Goal: Transaction & Acquisition: Book appointment/travel/reservation

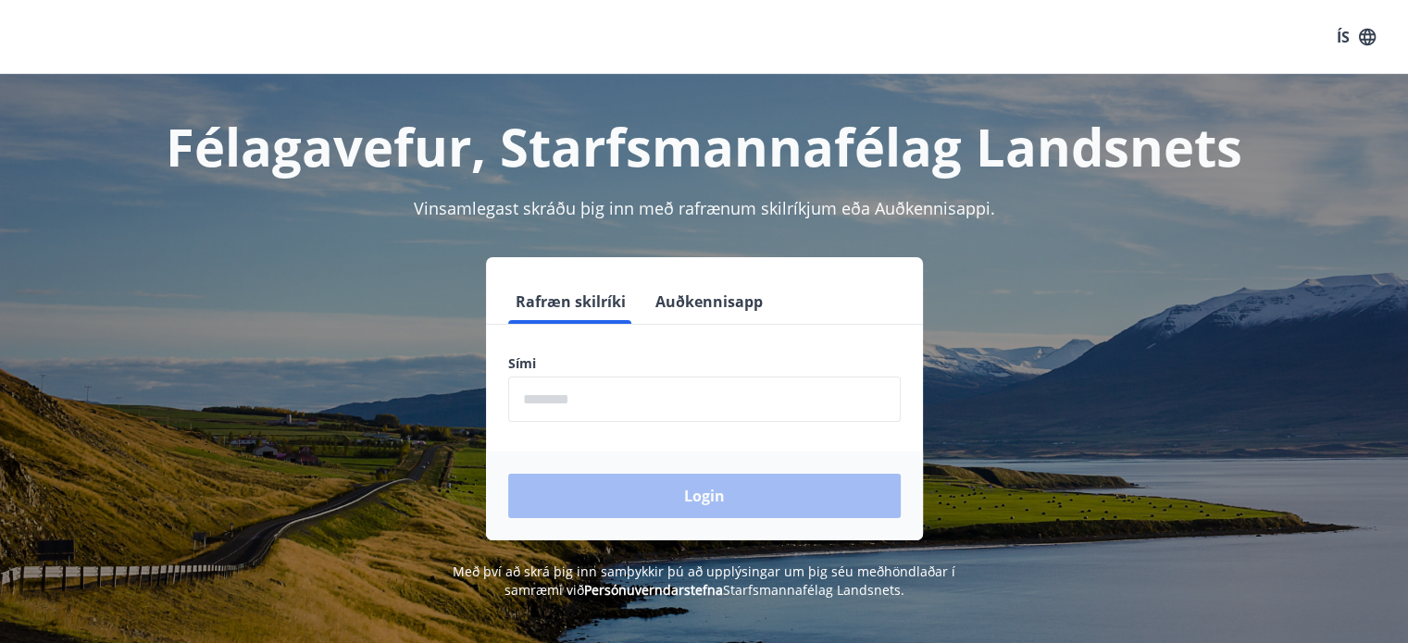
click at [718, 373] on div "Sími ​" at bounding box center [704, 388] width 392 height 68
click at [717, 383] on input "phone" at bounding box center [704, 399] width 392 height 45
type input "********"
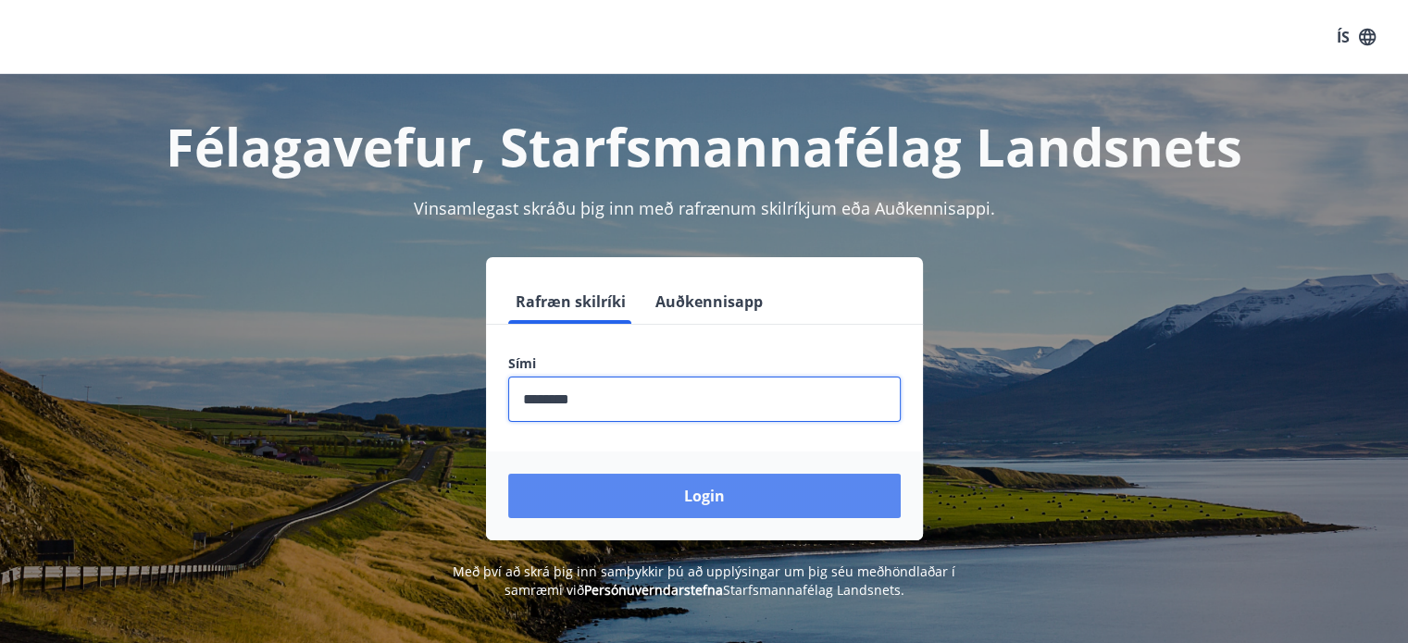
click at [663, 491] on button "Login" at bounding box center [704, 496] width 392 height 44
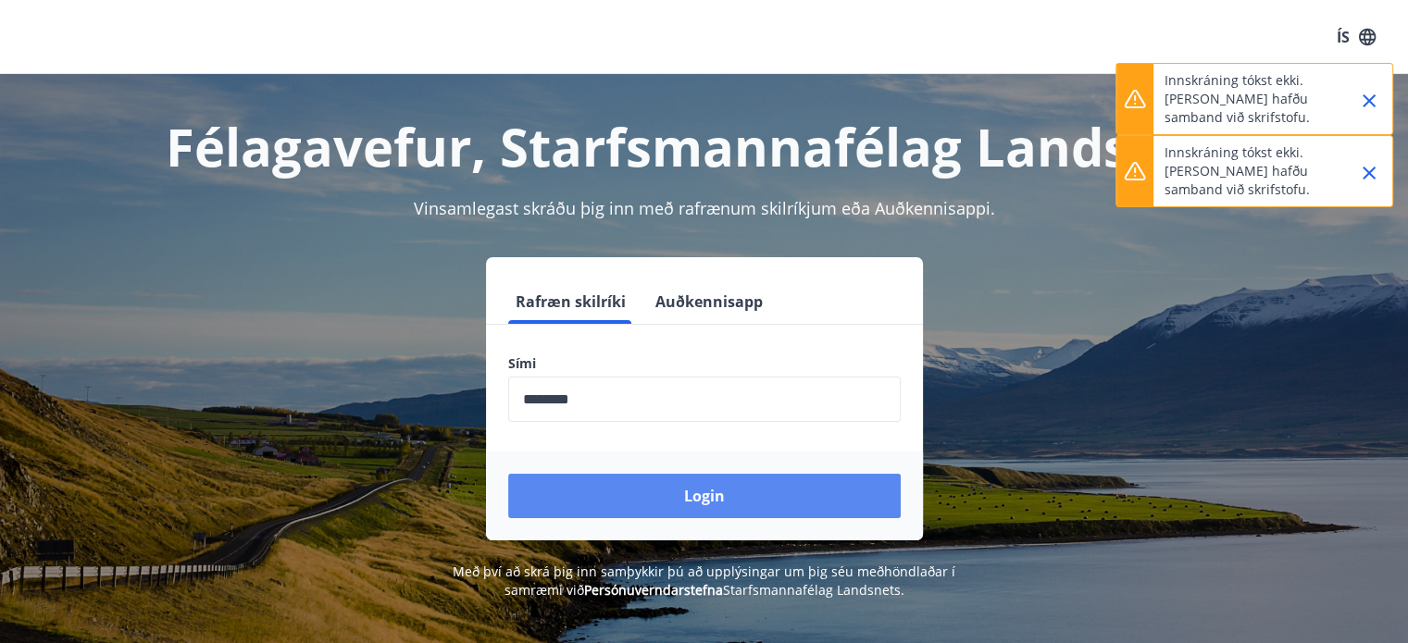
click at [659, 502] on button "Login" at bounding box center [704, 496] width 392 height 44
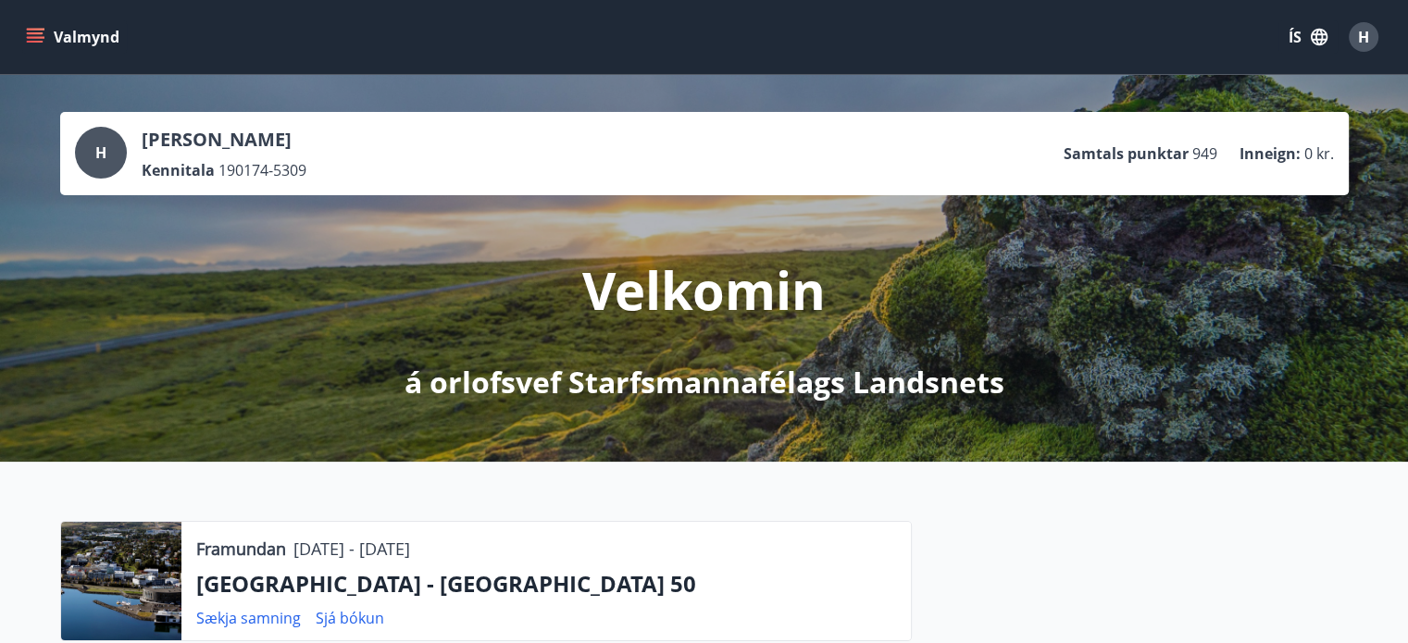
click at [58, 43] on button "Valmynd" at bounding box center [74, 36] width 105 height 33
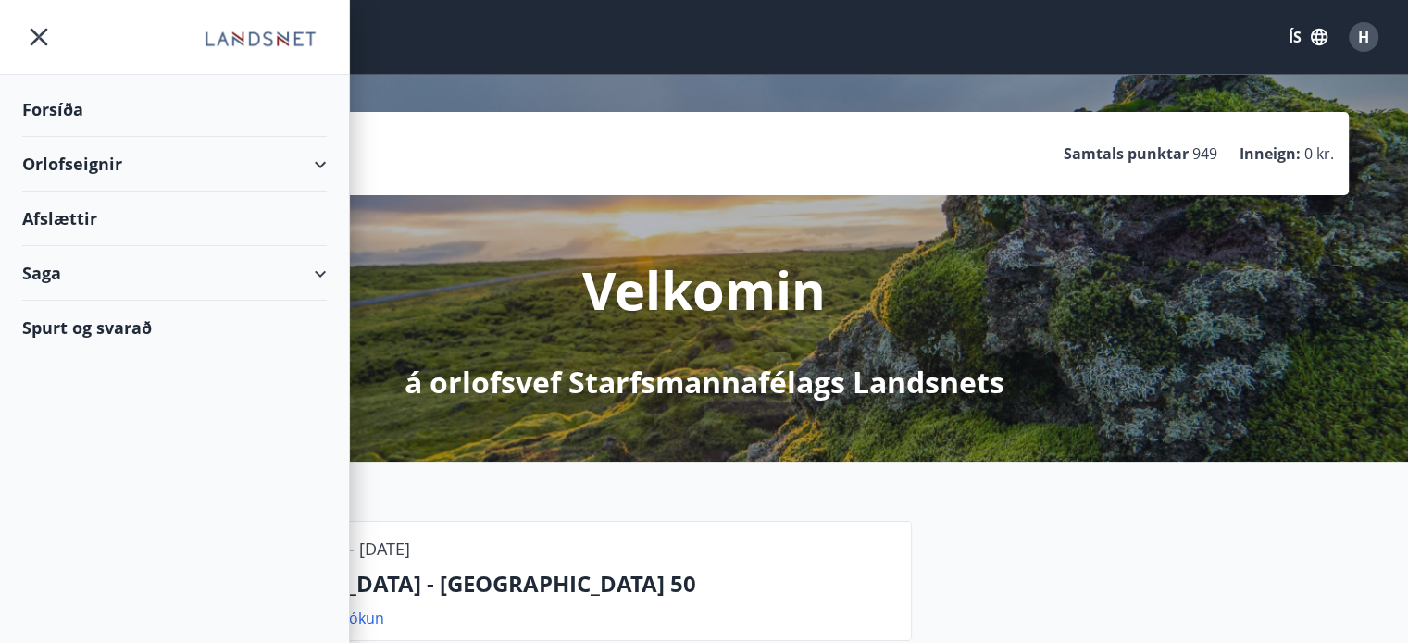
click at [107, 173] on div "Orlofseignir" at bounding box center [174, 164] width 304 height 55
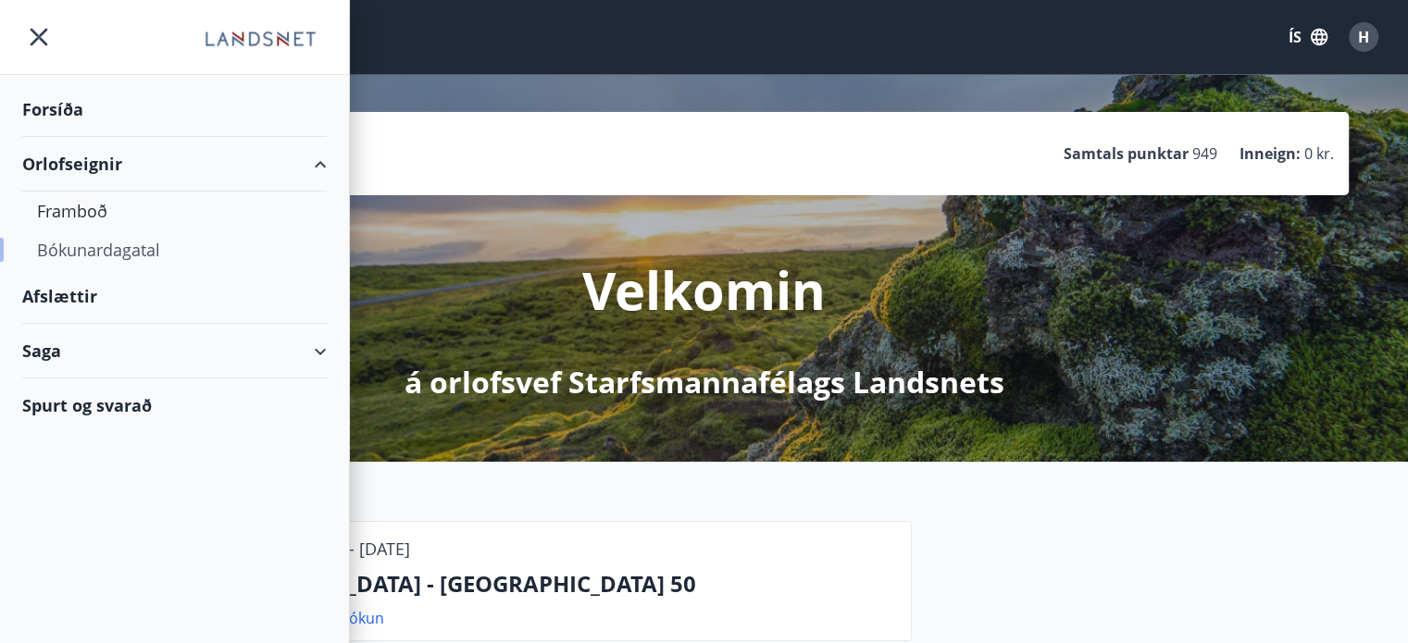
click at [114, 254] on div "Bókunardagatal" at bounding box center [174, 249] width 275 height 39
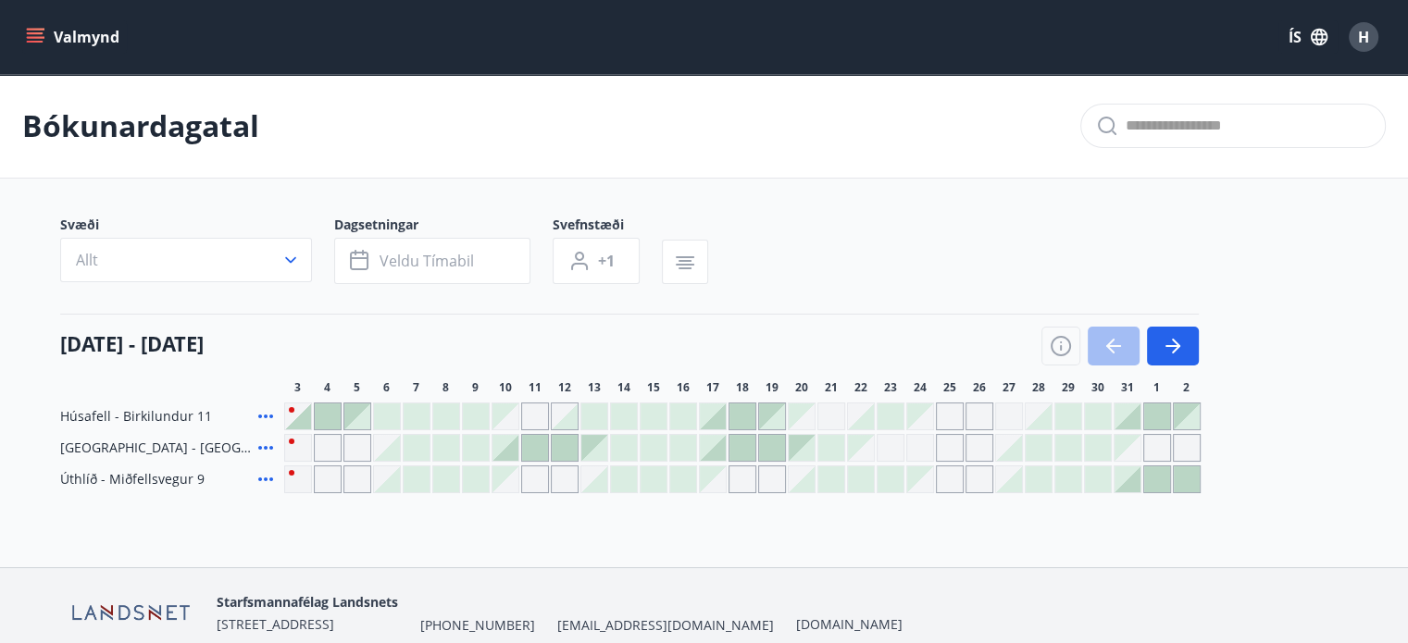
click at [1177, 353] on icon "button" at bounding box center [1172, 346] width 22 height 22
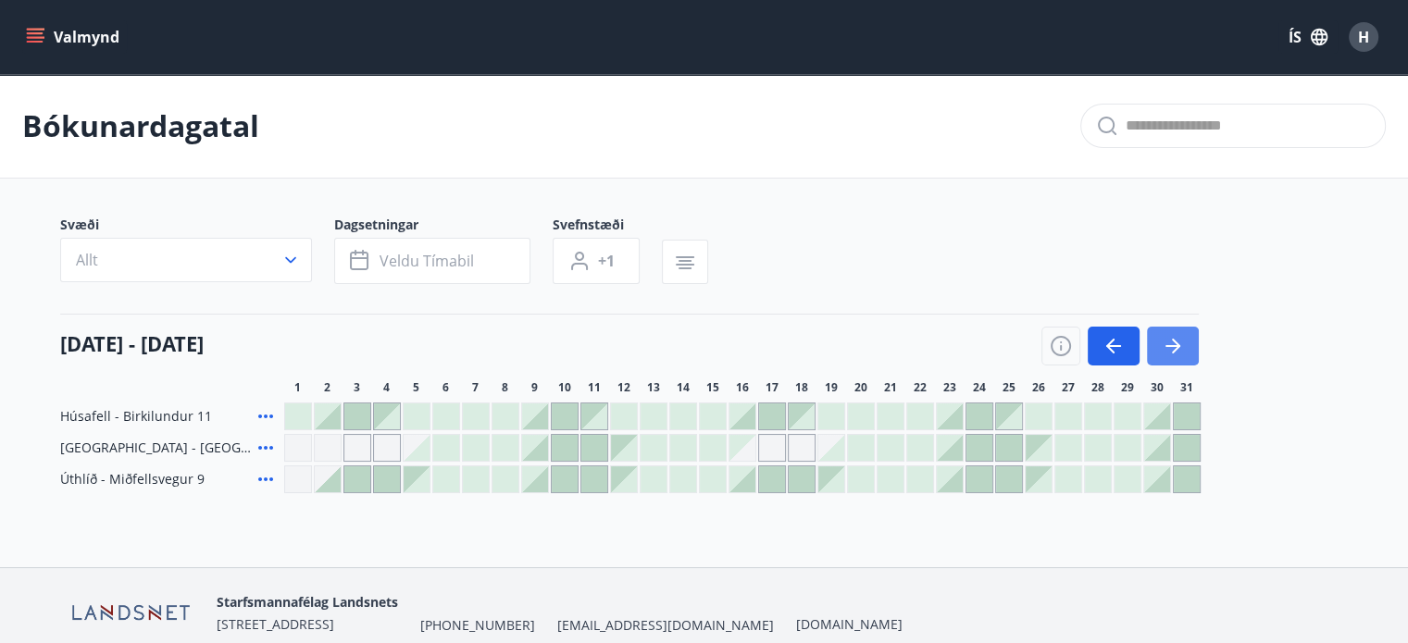
click at [1172, 340] on icon "button" at bounding box center [1176, 346] width 8 height 15
click at [1173, 340] on icon "button" at bounding box center [1176, 346] width 8 height 15
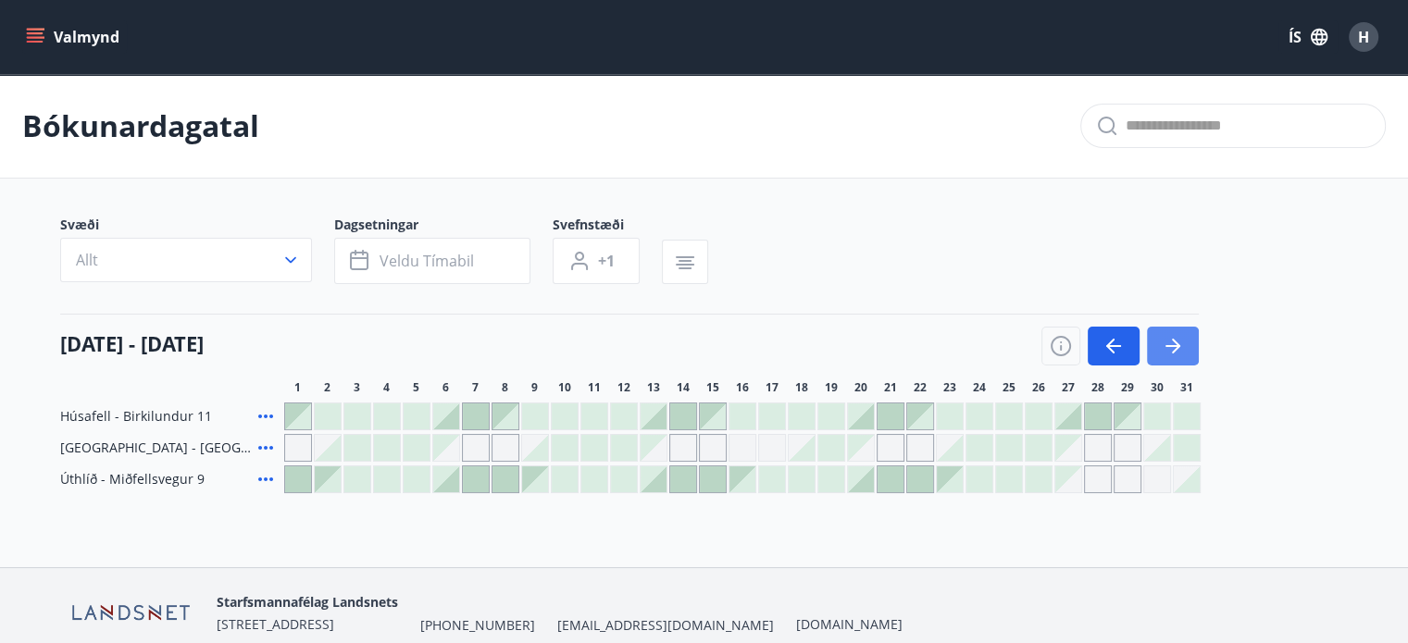
click at [1173, 340] on icon "button" at bounding box center [1176, 346] width 8 height 15
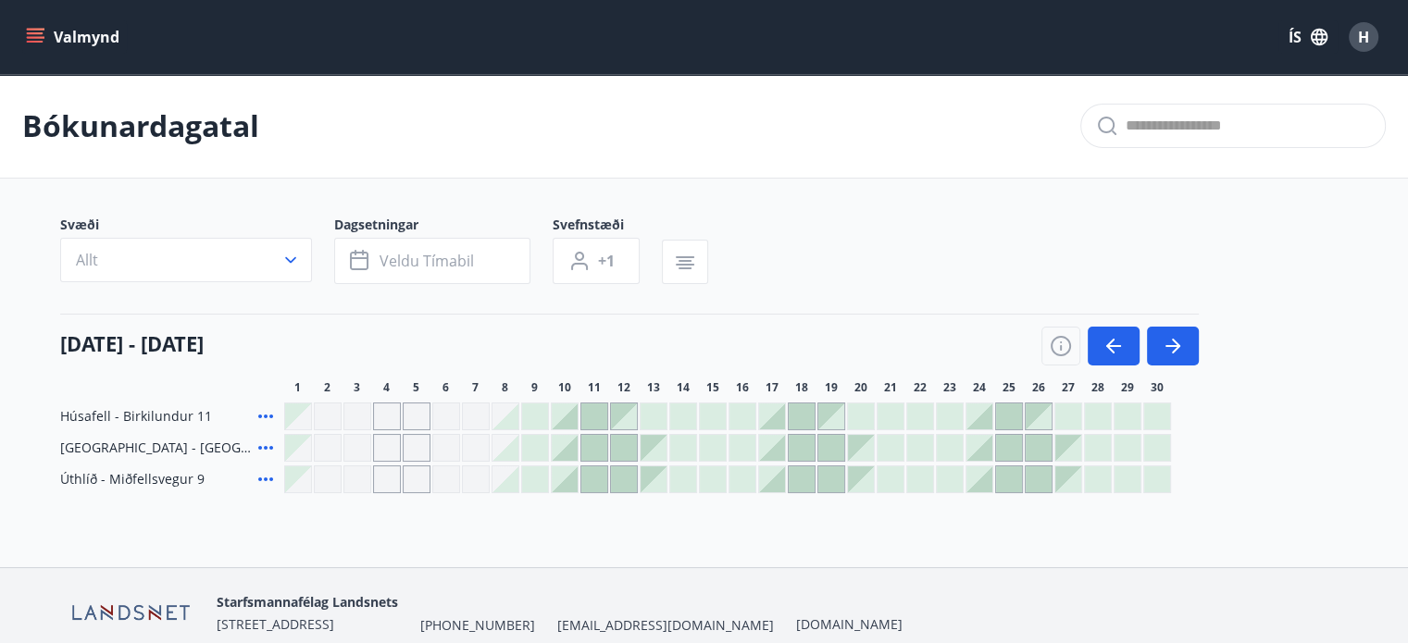
click at [980, 449] on div at bounding box center [979, 448] width 26 height 26
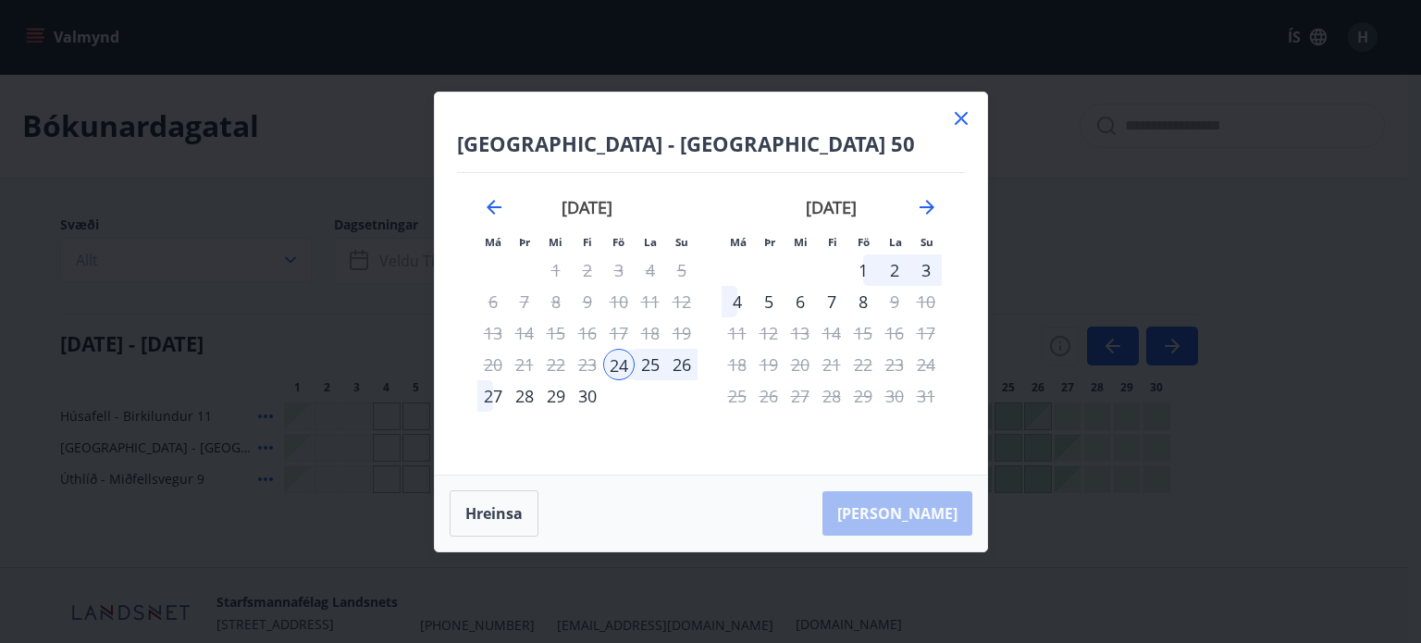
click at [490, 395] on div "27" at bounding box center [493, 395] width 31 height 31
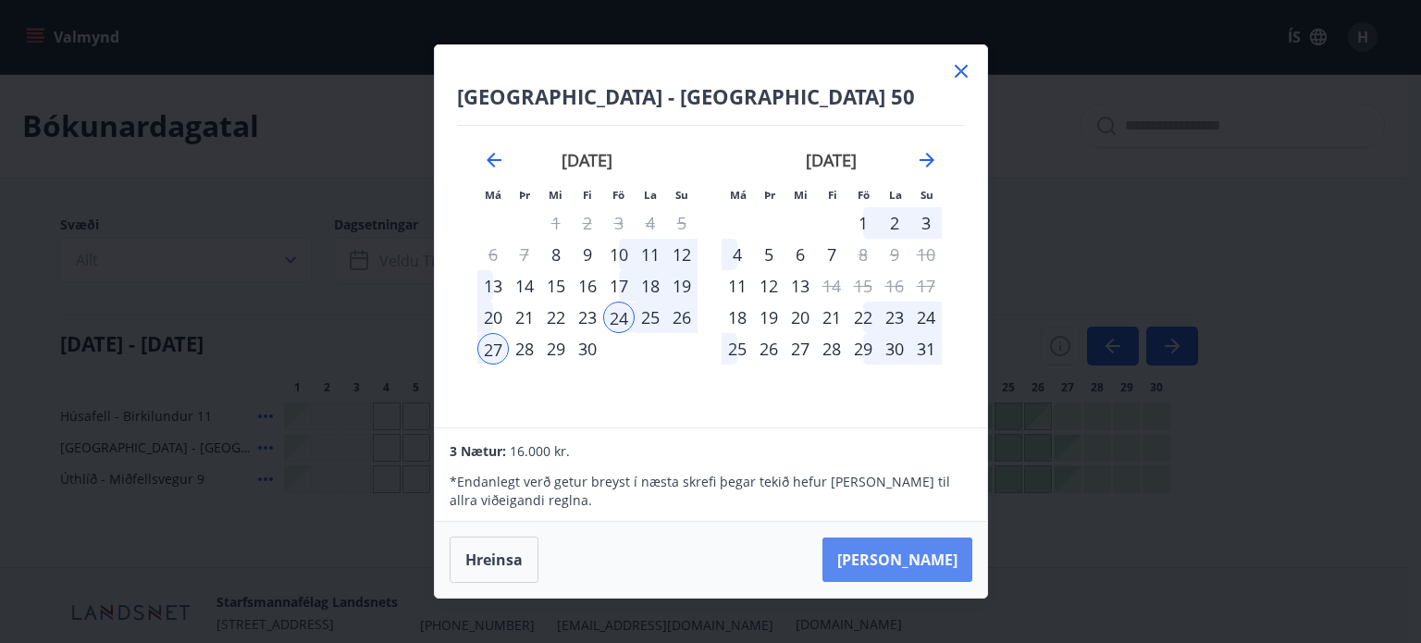
click at [920, 558] on button "[PERSON_NAME]" at bounding box center [898, 560] width 150 height 44
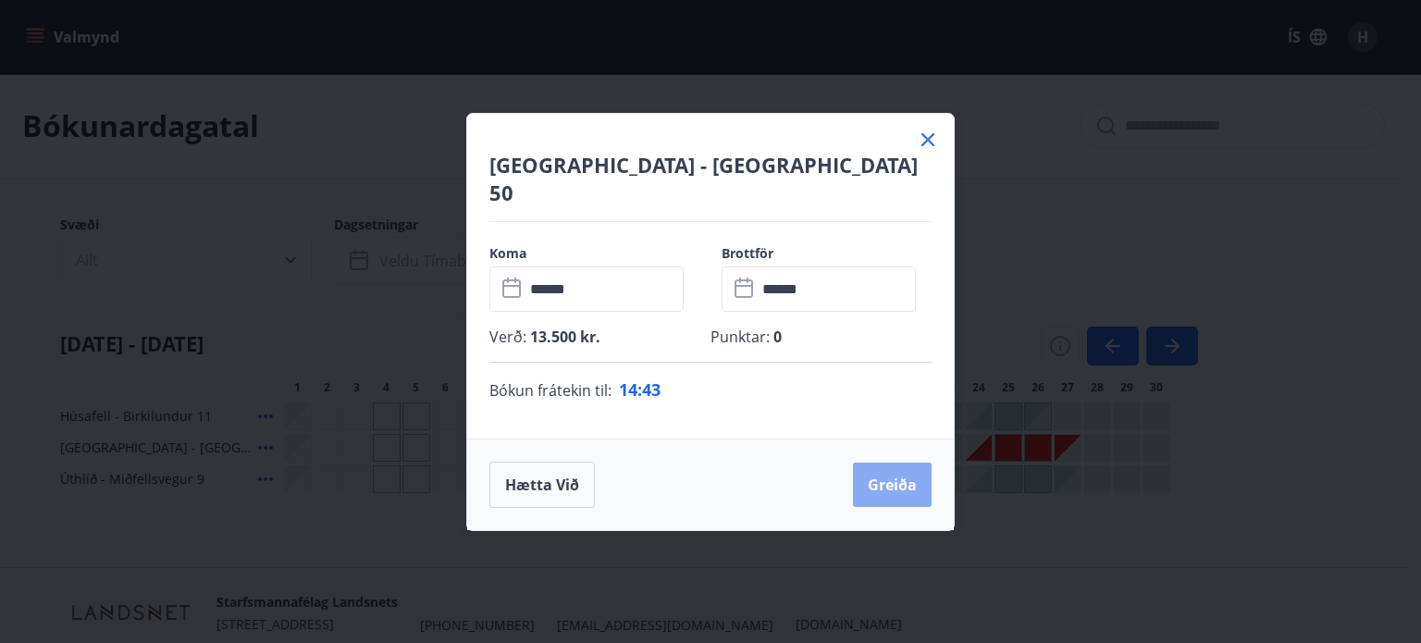
click at [891, 471] on button "Greiða" at bounding box center [892, 485] width 79 height 44
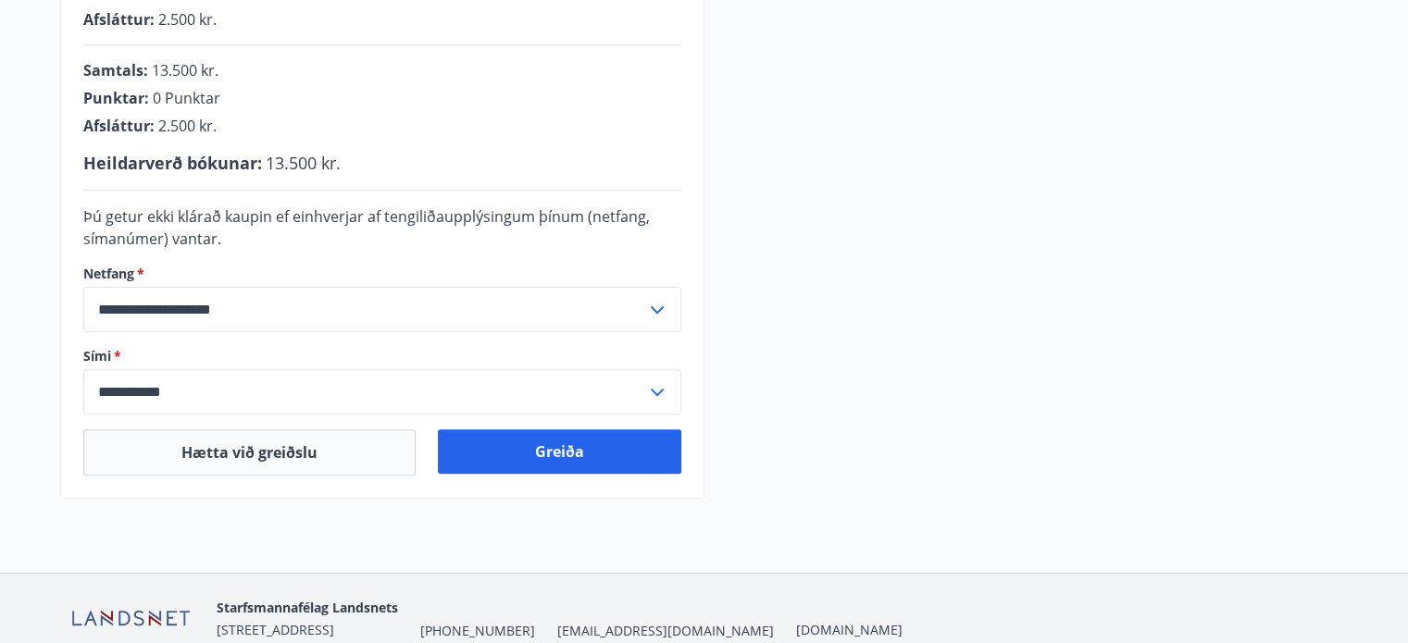
scroll to position [529, 0]
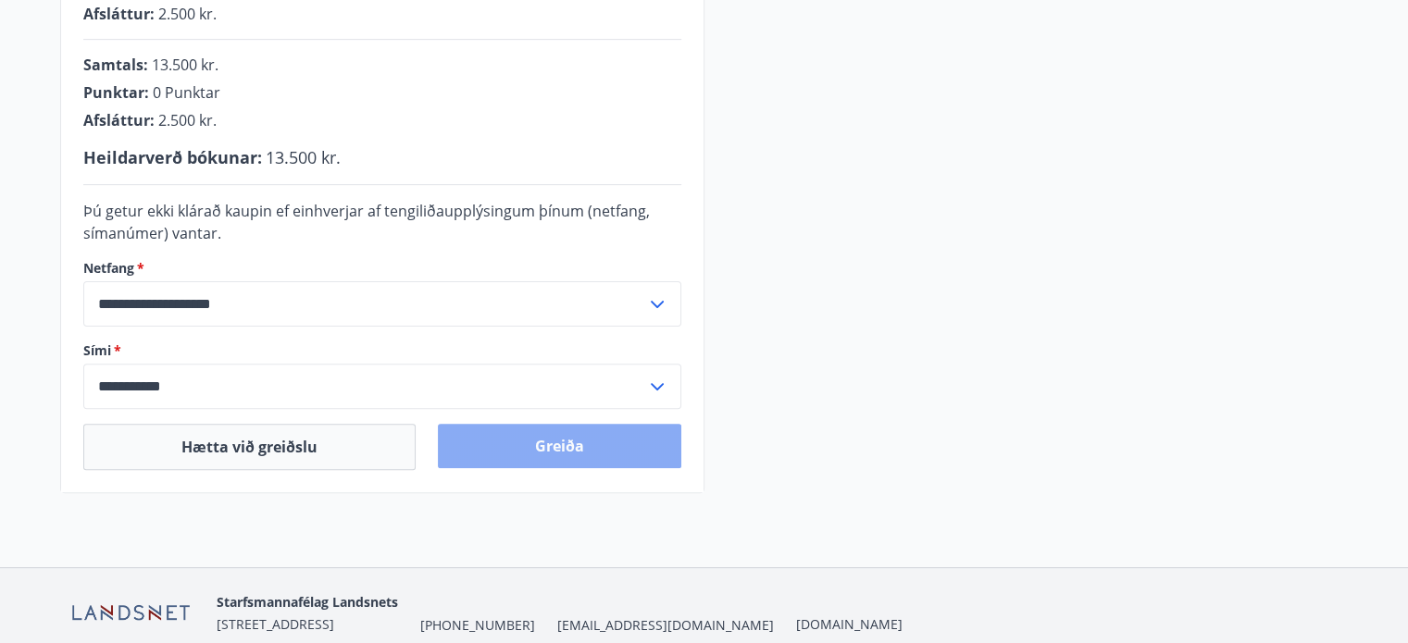
click at [563, 447] on button "Greiða" at bounding box center [559, 446] width 243 height 44
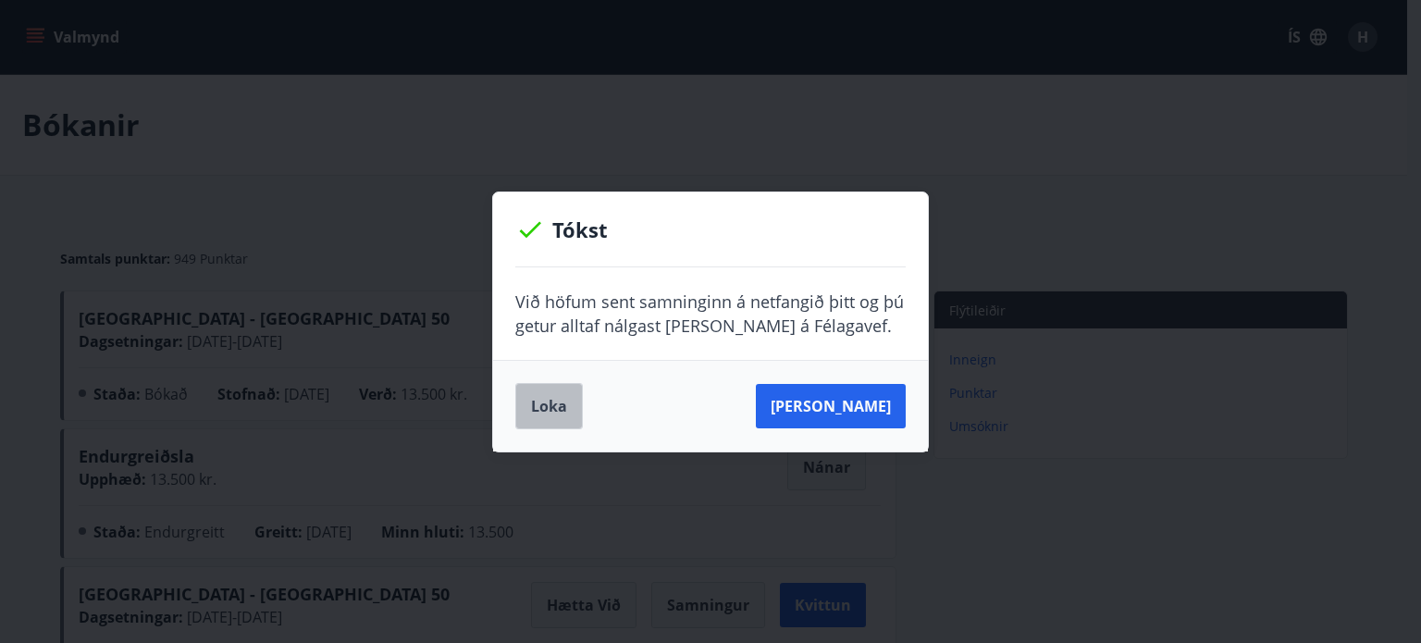
click at [543, 417] on button "Loka" at bounding box center [549, 406] width 68 height 46
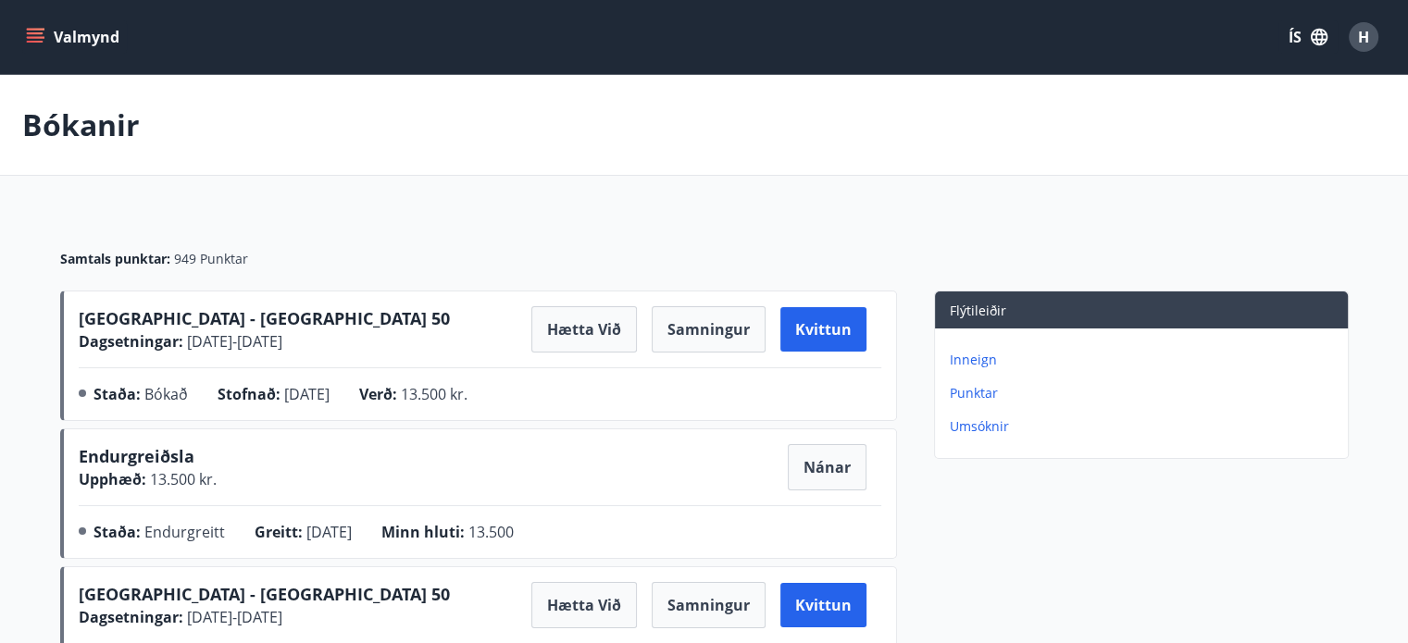
click at [101, 42] on button "Valmynd" at bounding box center [74, 36] width 105 height 33
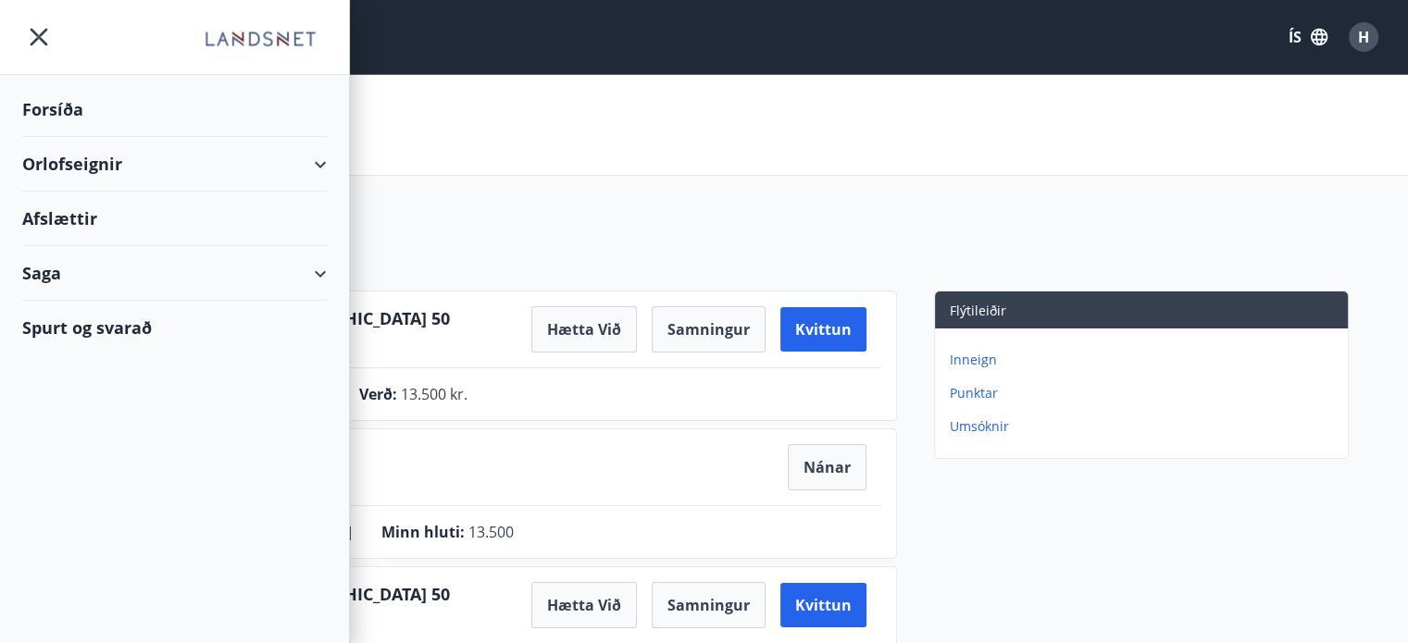
click at [124, 160] on div "Orlofseignir" at bounding box center [174, 164] width 304 height 55
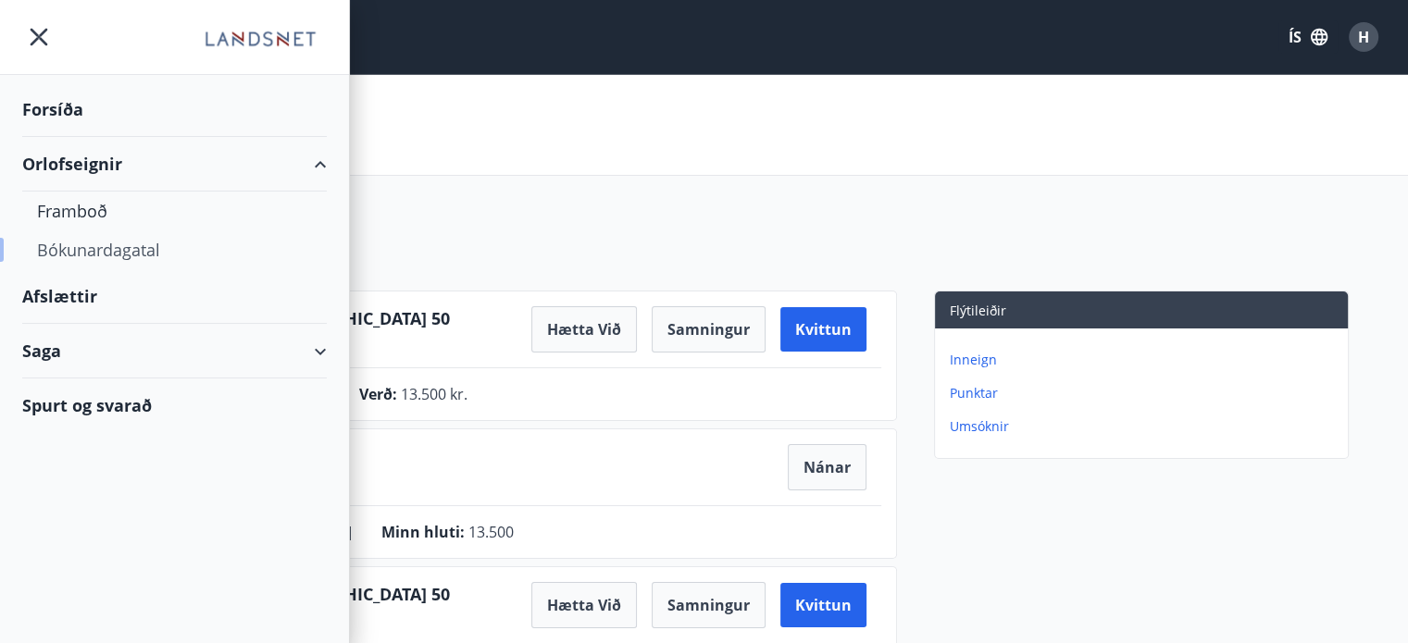
click at [117, 251] on div "Bókunardagatal" at bounding box center [174, 249] width 275 height 39
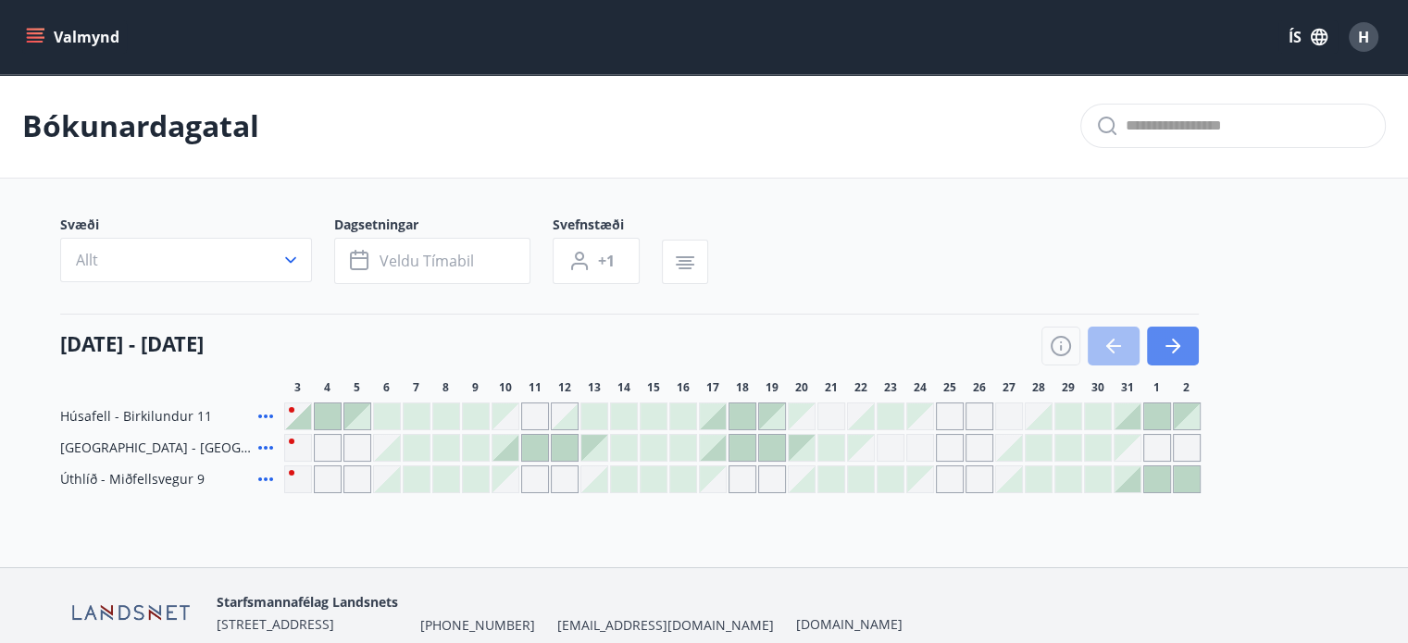
click at [1172, 351] on icon "button" at bounding box center [1172, 346] width 22 height 22
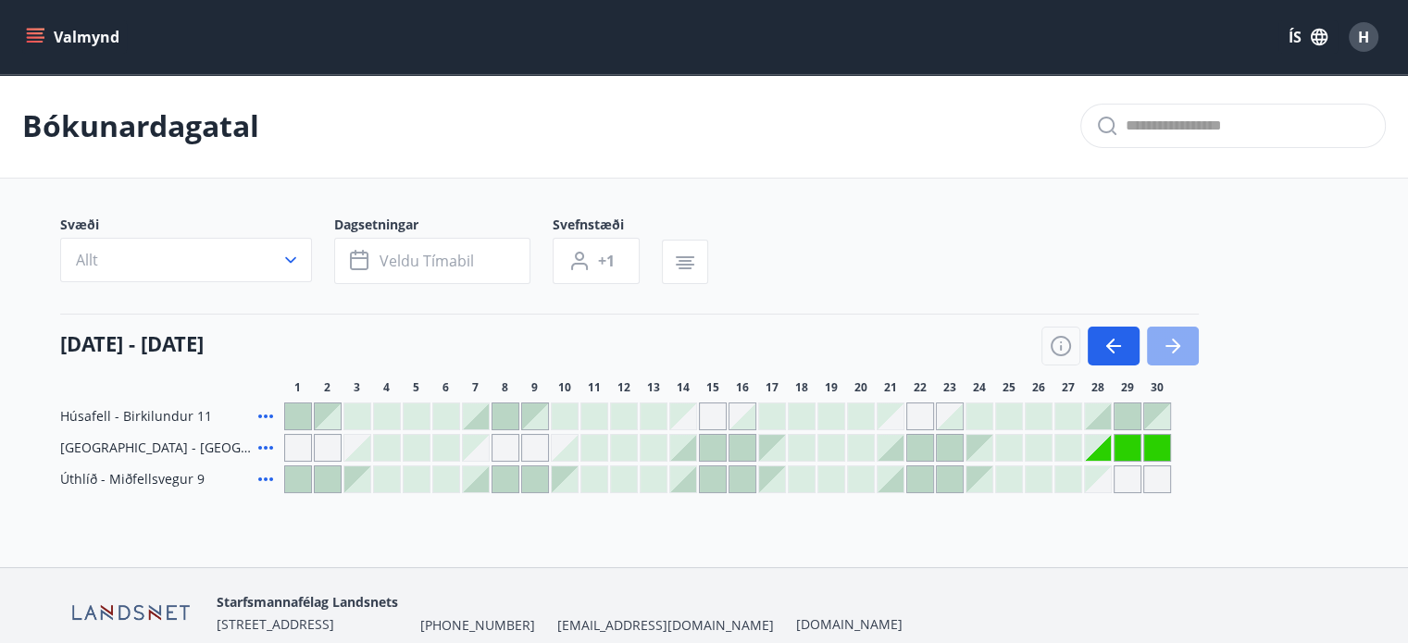
click at [1173, 351] on icon "button" at bounding box center [1176, 346] width 8 height 15
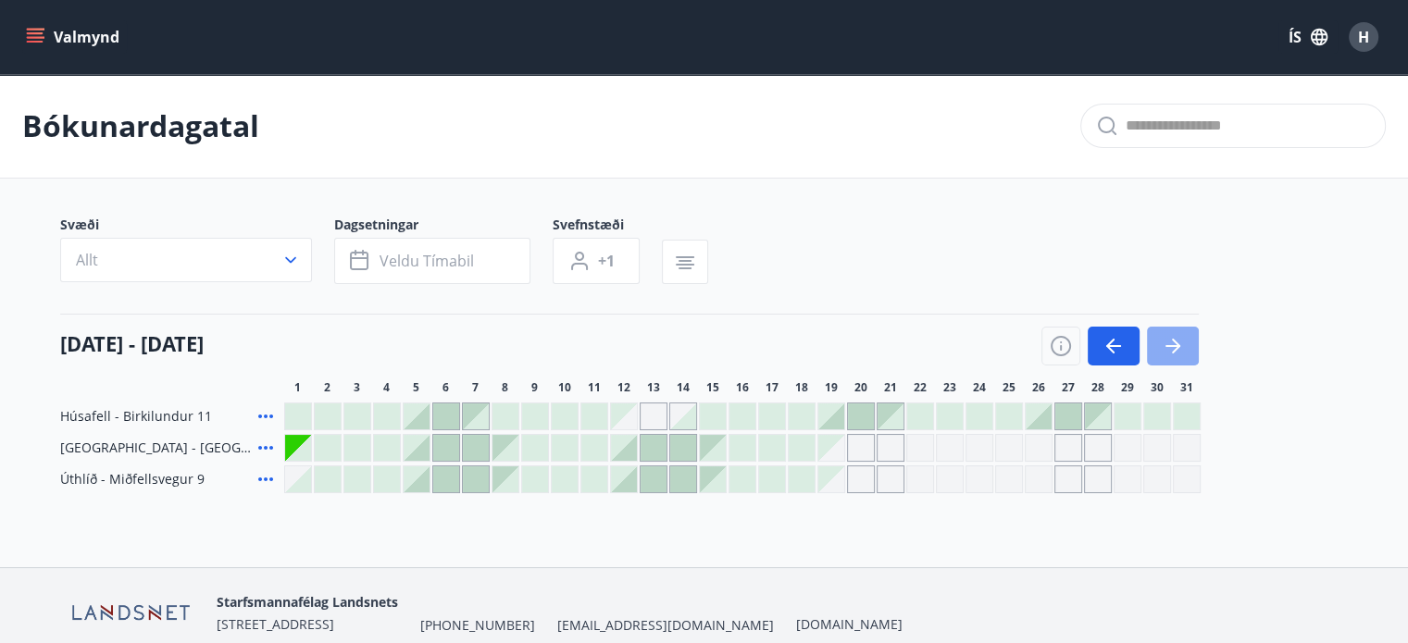
click at [1173, 351] on icon "button" at bounding box center [1176, 346] width 8 height 15
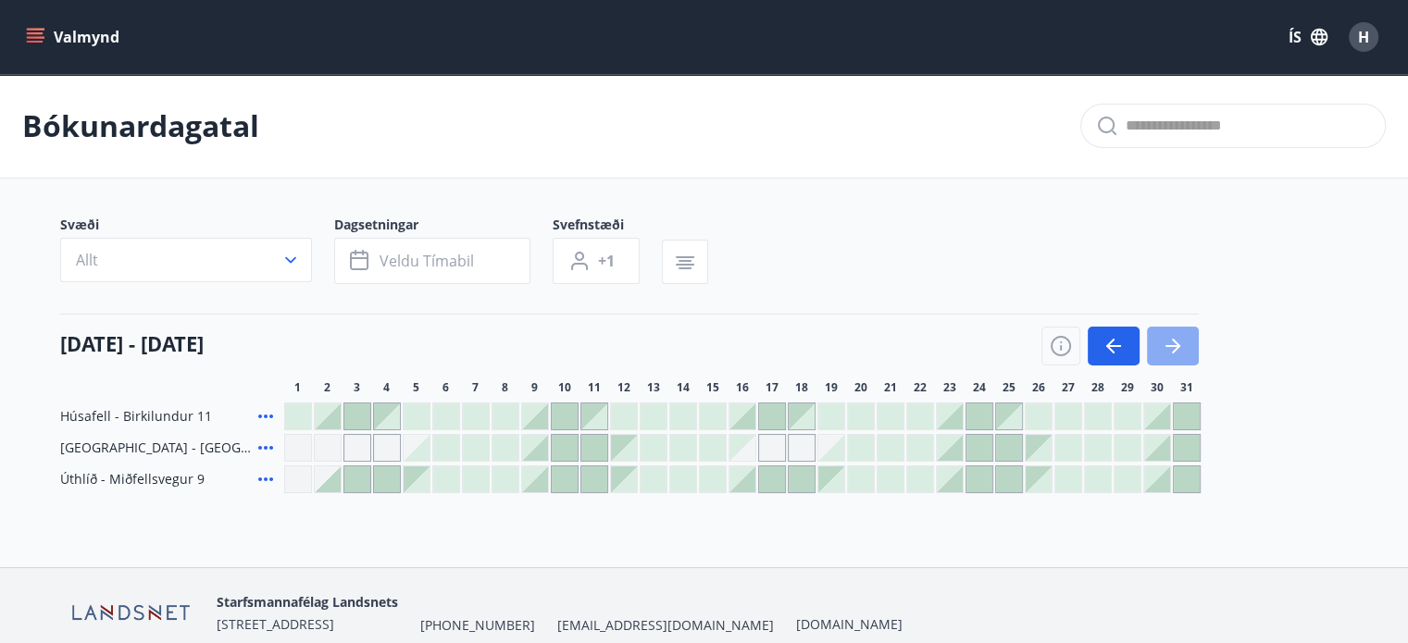
click at [1173, 351] on icon "button" at bounding box center [1176, 346] width 8 height 15
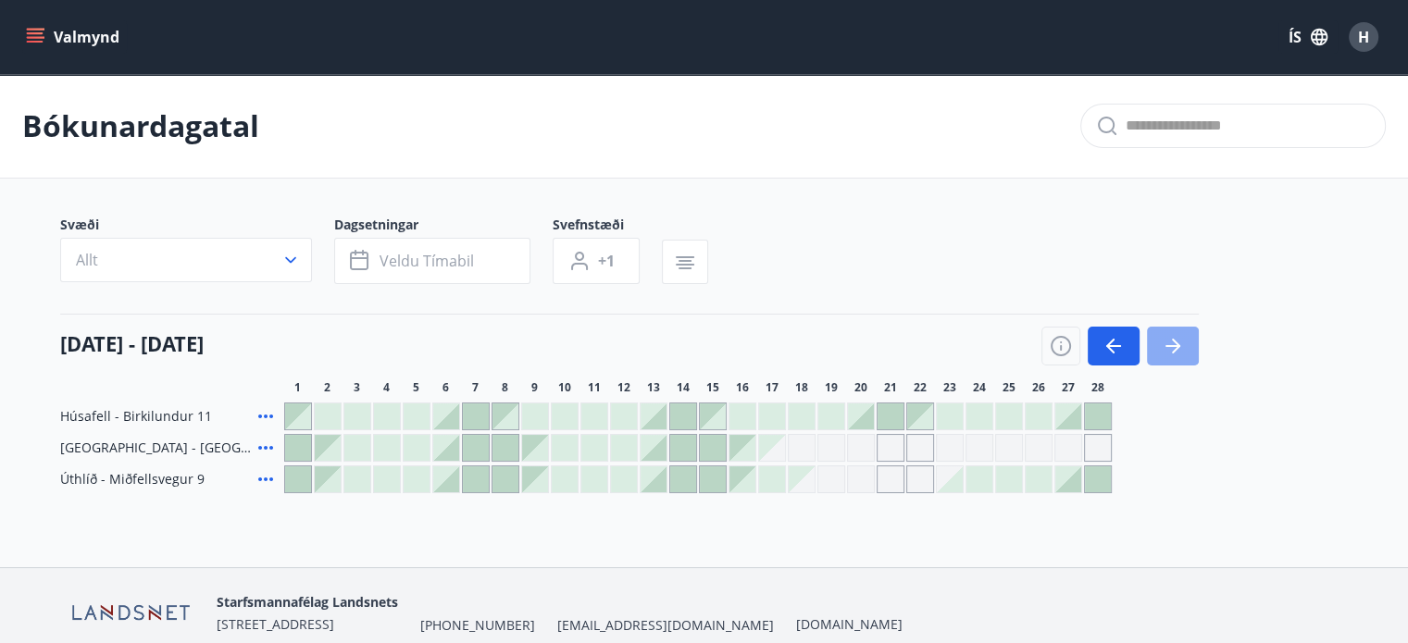
click at [1173, 351] on icon "button" at bounding box center [1176, 346] width 8 height 15
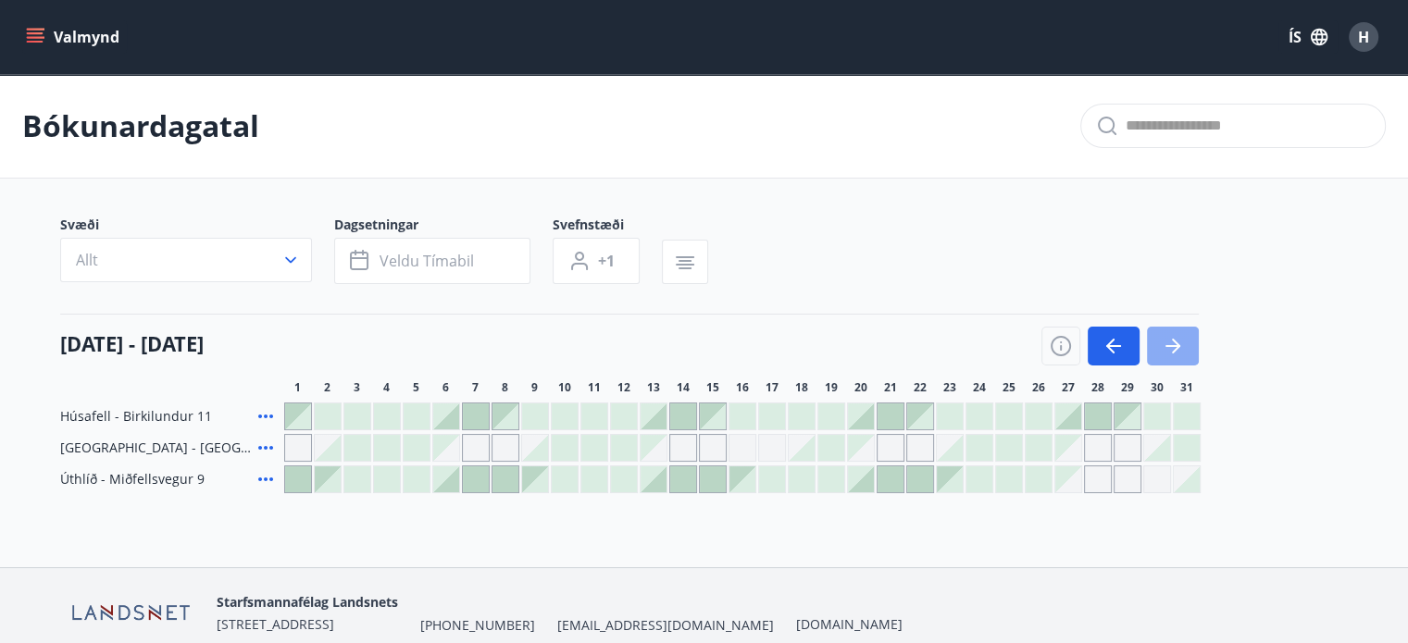
click at [1173, 351] on icon "button" at bounding box center [1176, 346] width 8 height 15
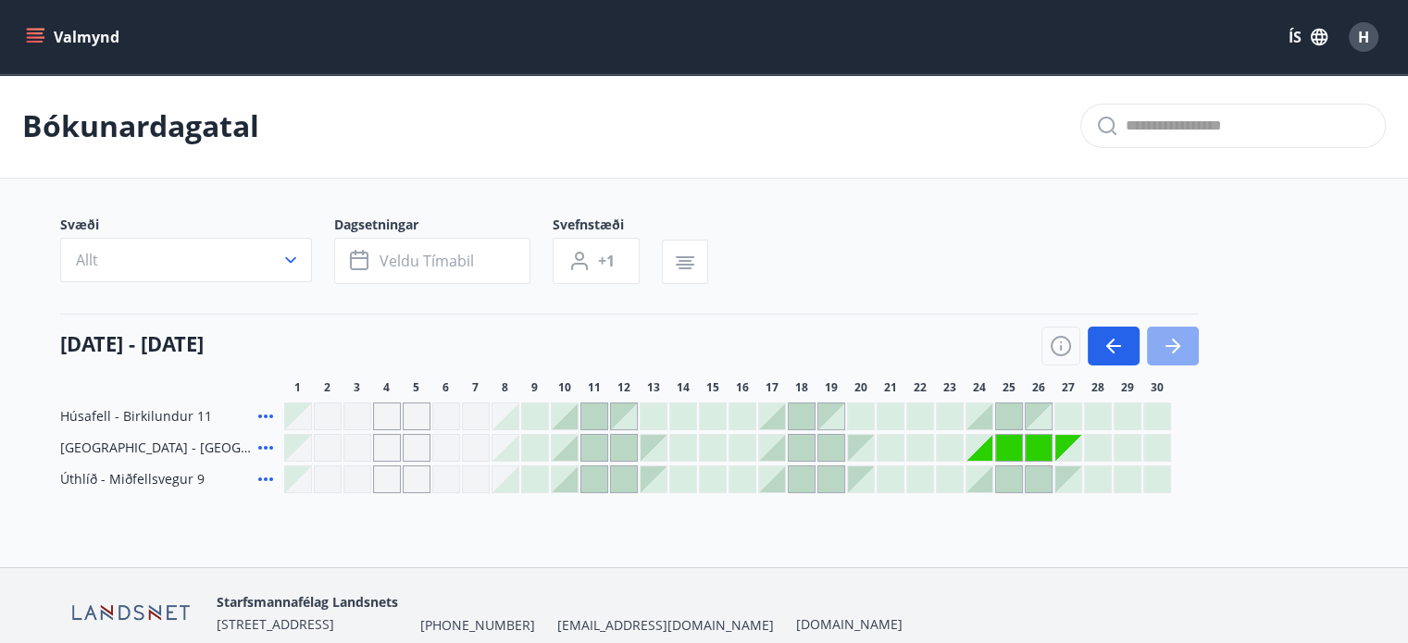
click at [1173, 351] on icon "button" at bounding box center [1176, 346] width 8 height 15
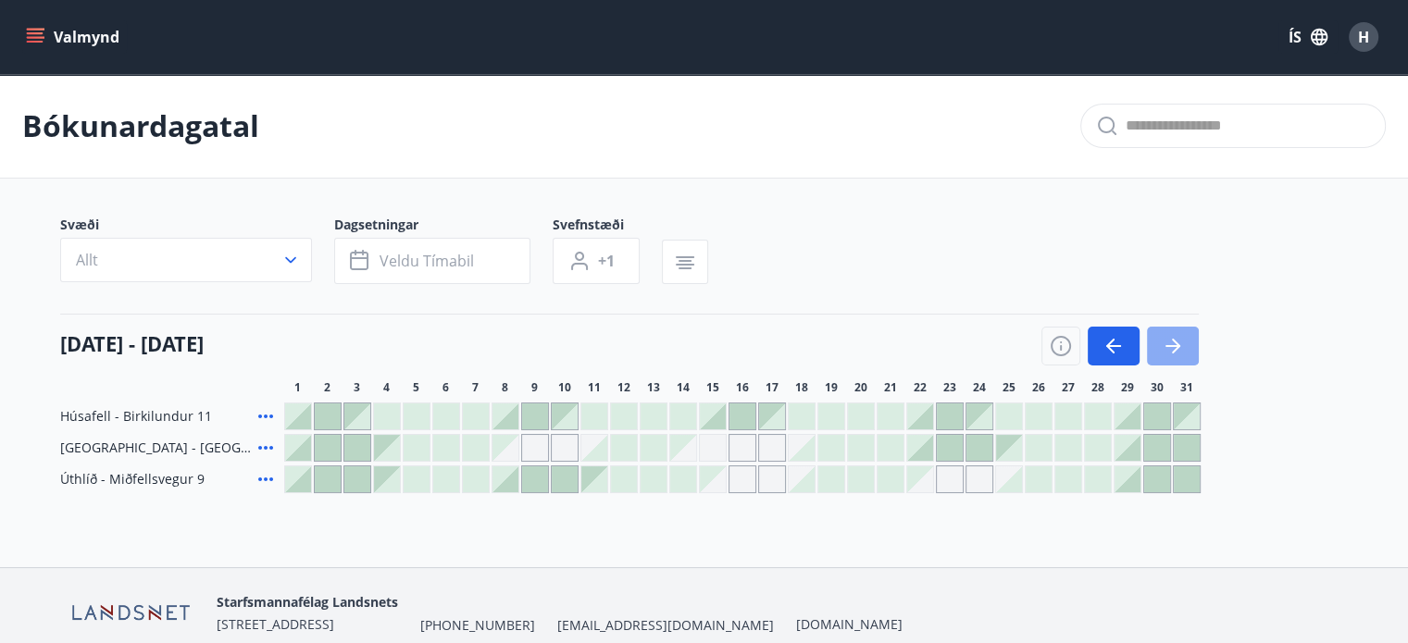
click at [1173, 351] on icon "button" at bounding box center [1176, 346] width 8 height 15
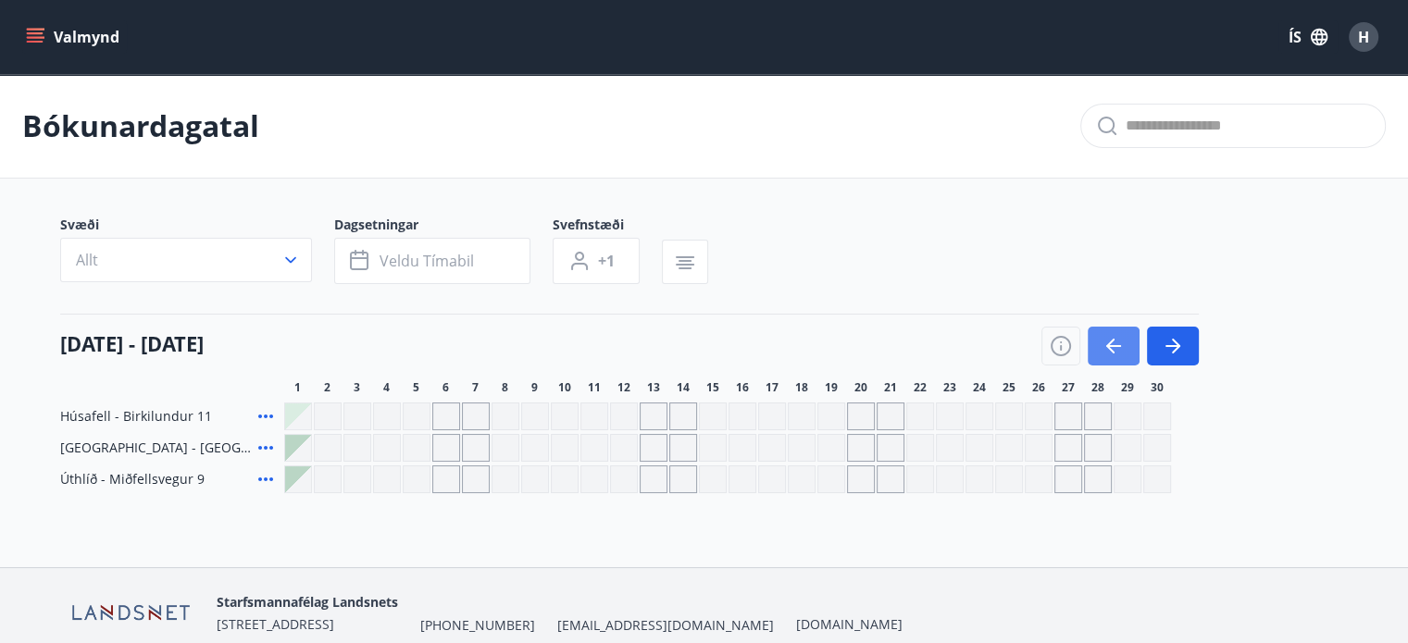
click at [1110, 346] on icon "button" at bounding box center [1113, 346] width 15 height 2
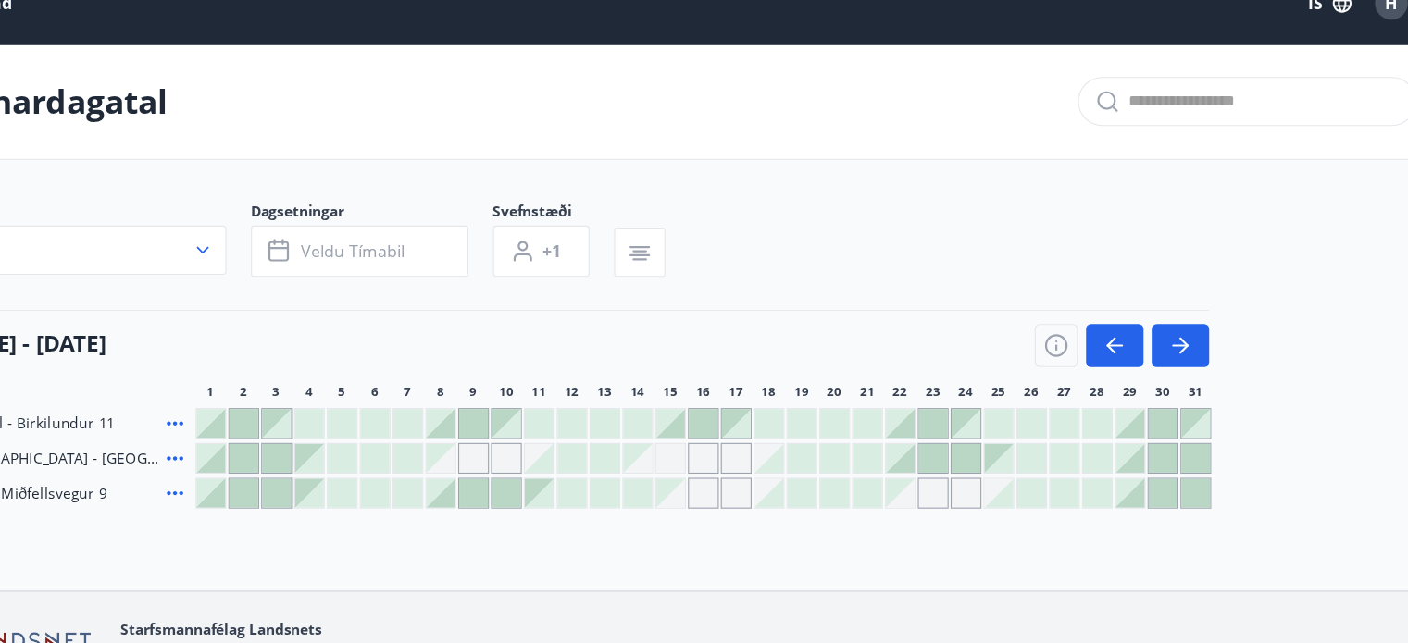
click at [513, 451] on div "Gráir dagar eru ekki bókanlegir" at bounding box center [505, 448] width 26 height 26
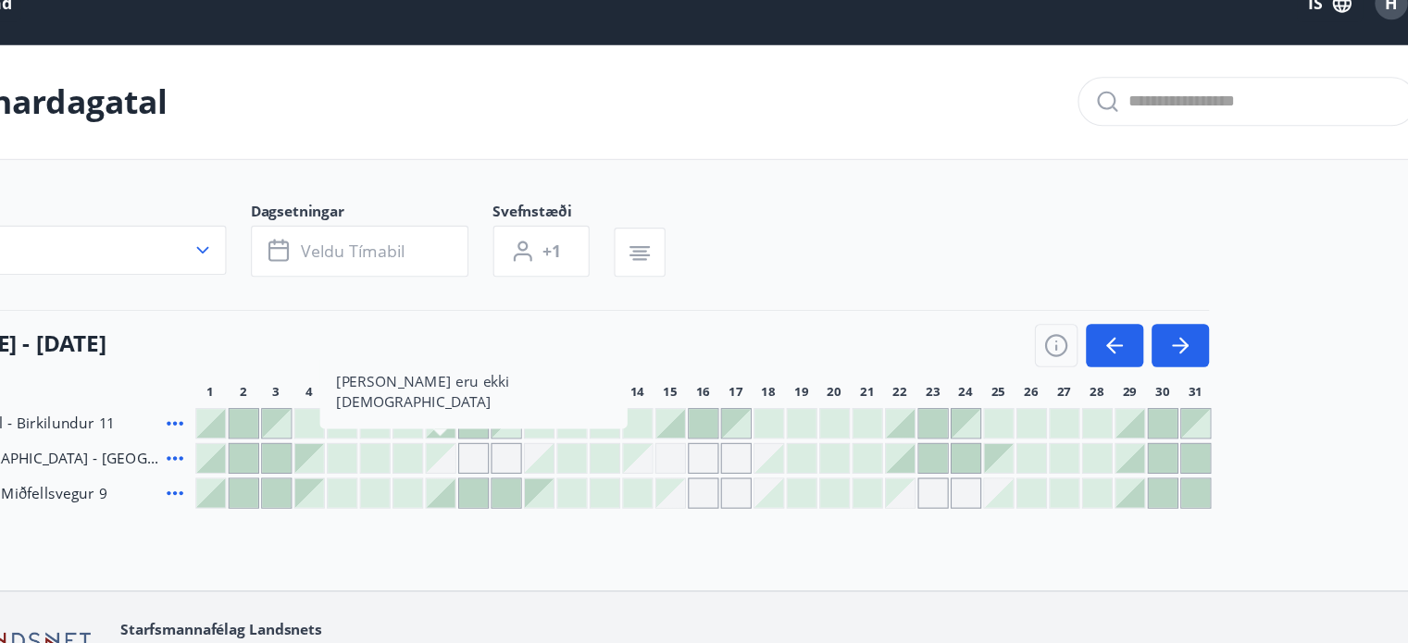
click at [870, 269] on div "Svæði Allt Dagsetningar Veldu tímabil Svefnstæði +1" at bounding box center [704, 254] width 1288 height 76
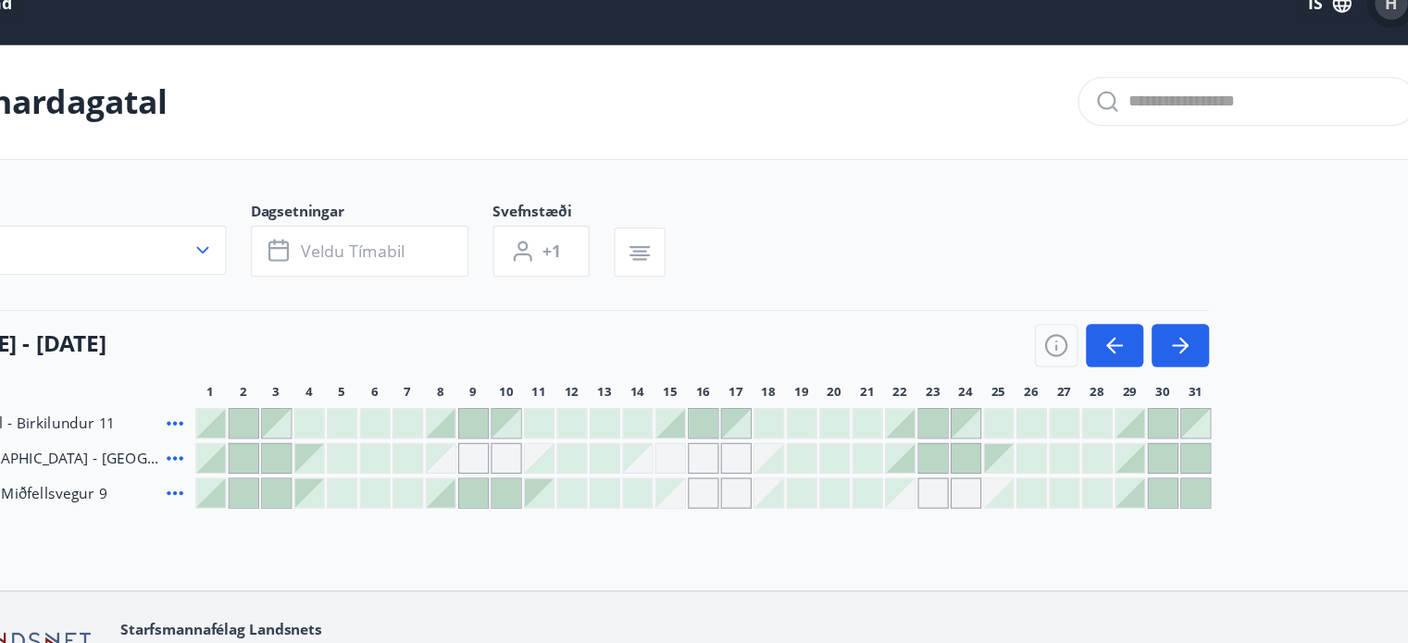
click at [1361, 41] on span "H" at bounding box center [1363, 37] width 11 height 20
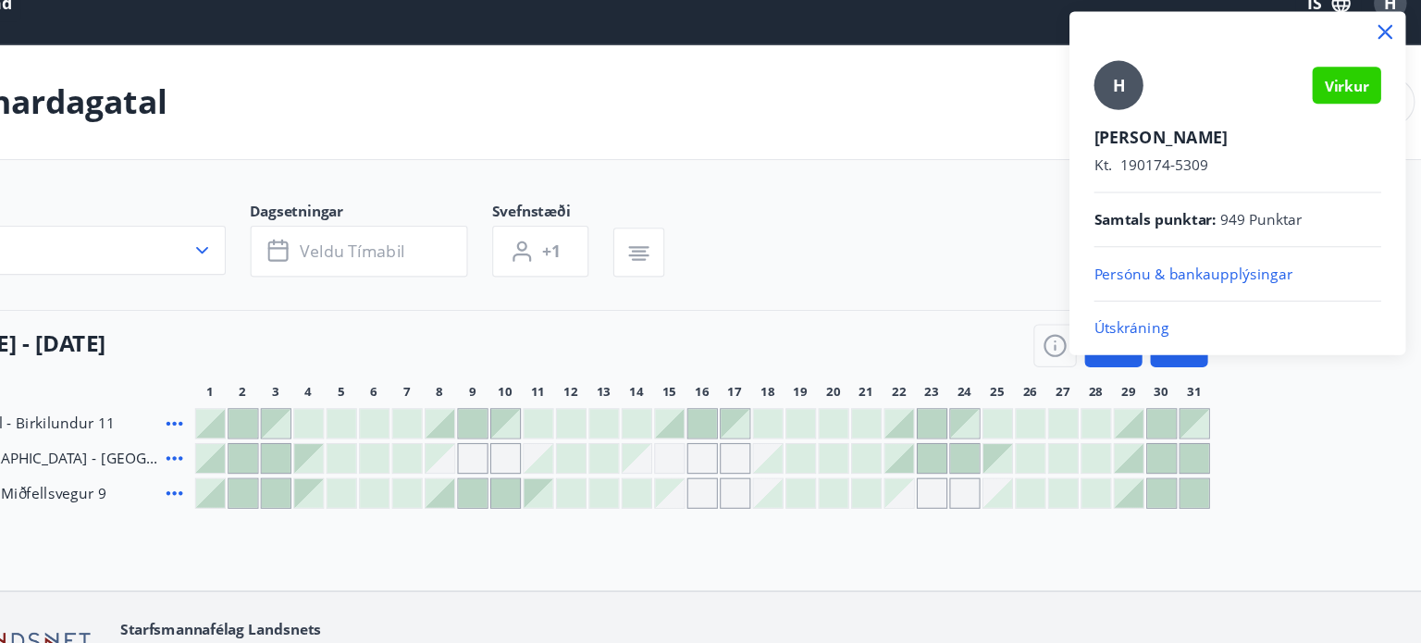
click at [1135, 336] on p "Útskráning" at bounding box center [1225, 330] width 259 height 19
